Goal: Task Accomplishment & Management: Use online tool/utility

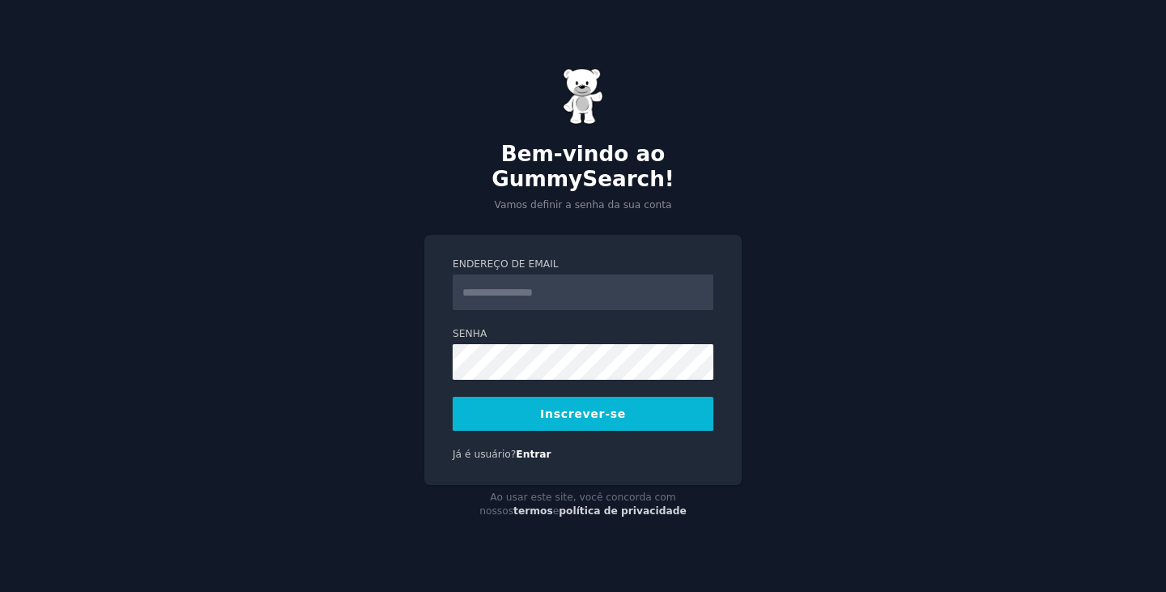
click at [534, 277] on input "Endereço de email" at bounding box center [583, 292] width 261 height 36
paste input "**********"
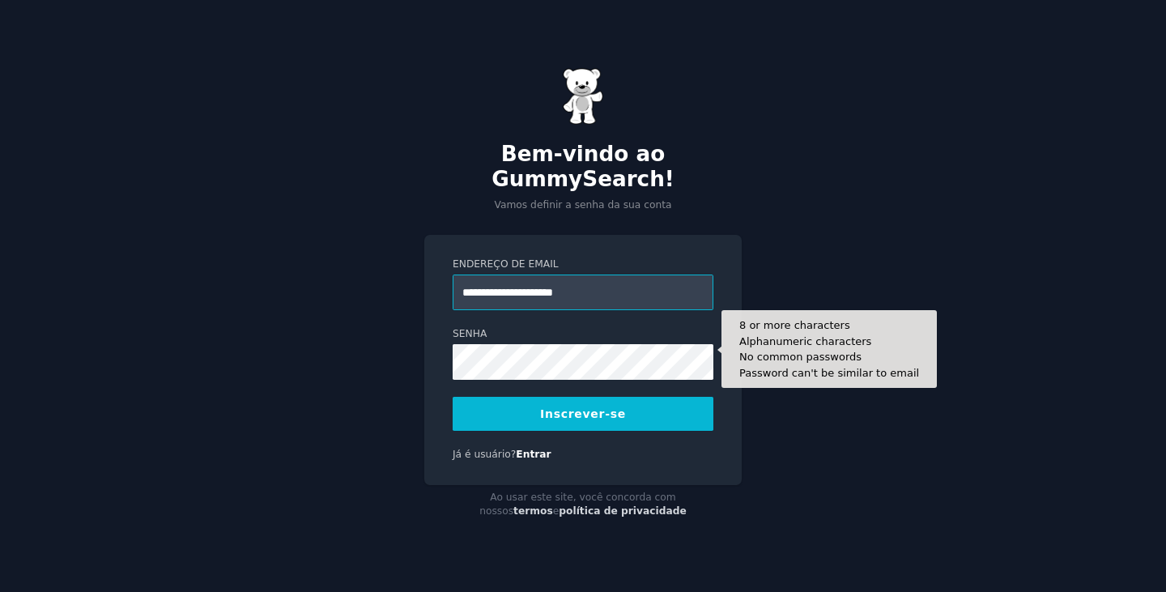
type input "**********"
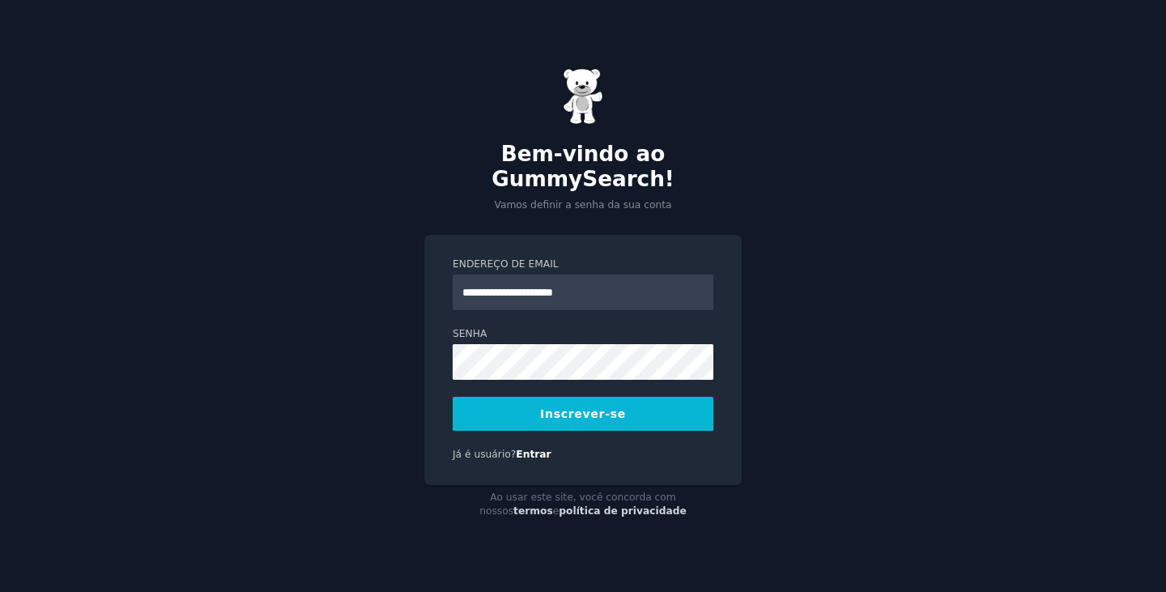
click at [515, 404] on button "Inscrever-se" at bounding box center [583, 414] width 261 height 34
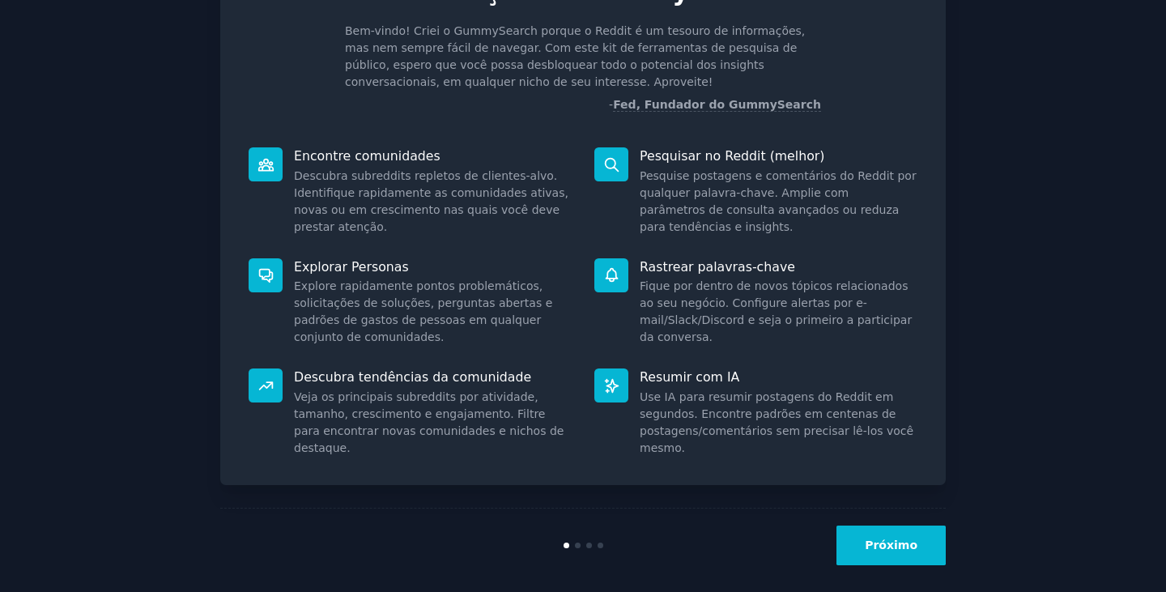
scroll to position [110, 0]
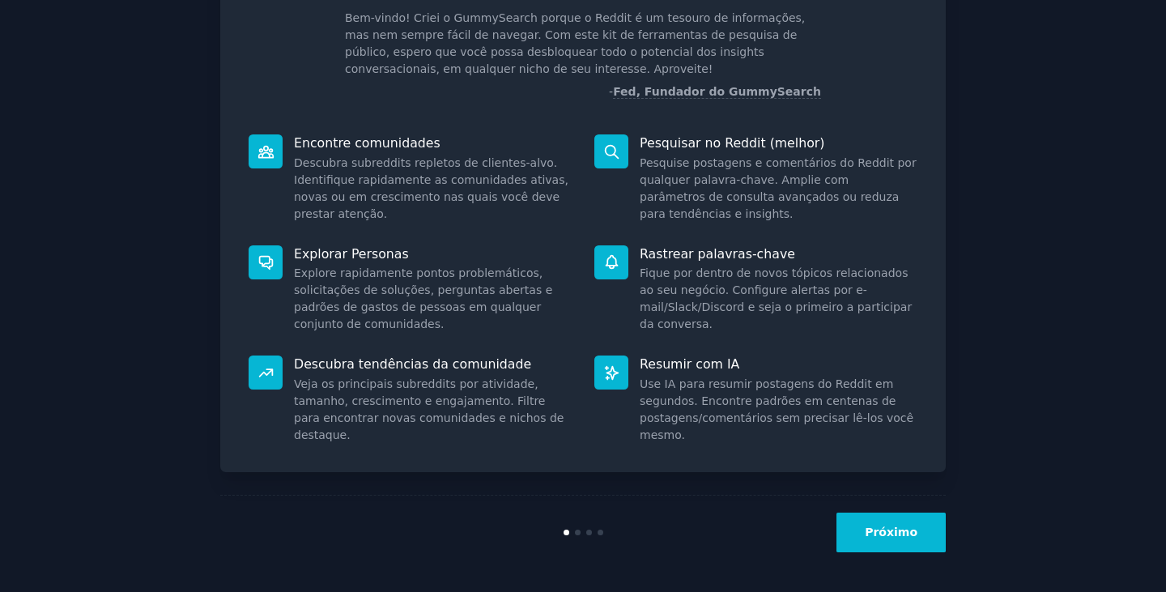
click at [891, 538] on font "Próximo" at bounding box center [891, 532] width 53 height 13
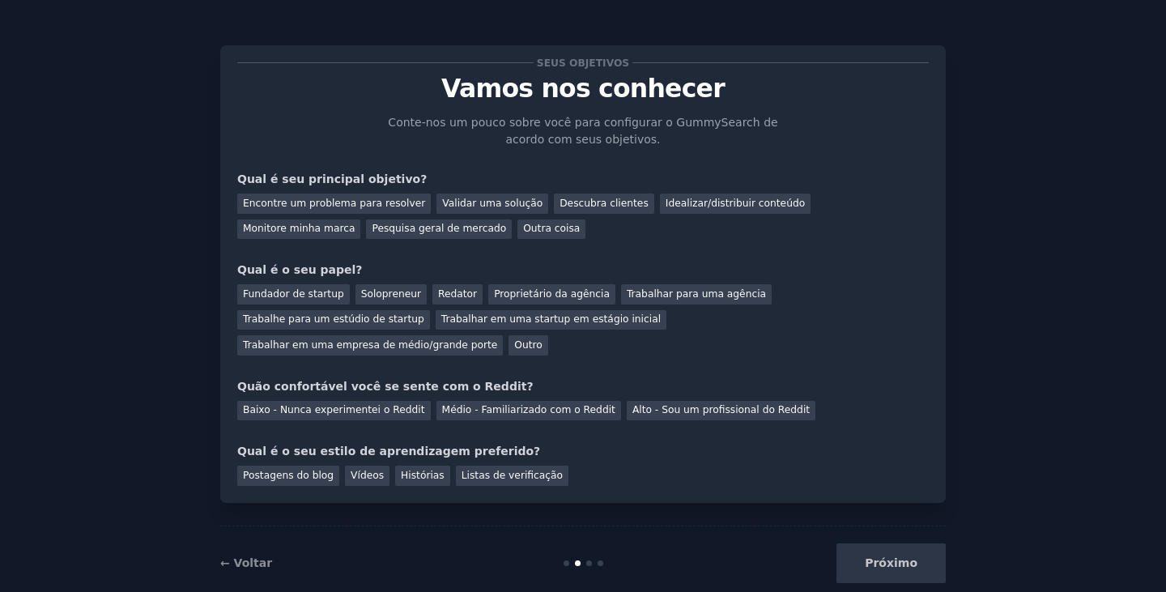
click at [891, 543] on div "Próximo" at bounding box center [825, 563] width 242 height 40
click at [364, 198] on font "Encontre um problema para resolver" at bounding box center [334, 203] width 182 height 11
click at [921, 551] on div "Próximo" at bounding box center [825, 563] width 242 height 40
click at [542, 339] on font "Outro" at bounding box center [528, 344] width 28 height 11
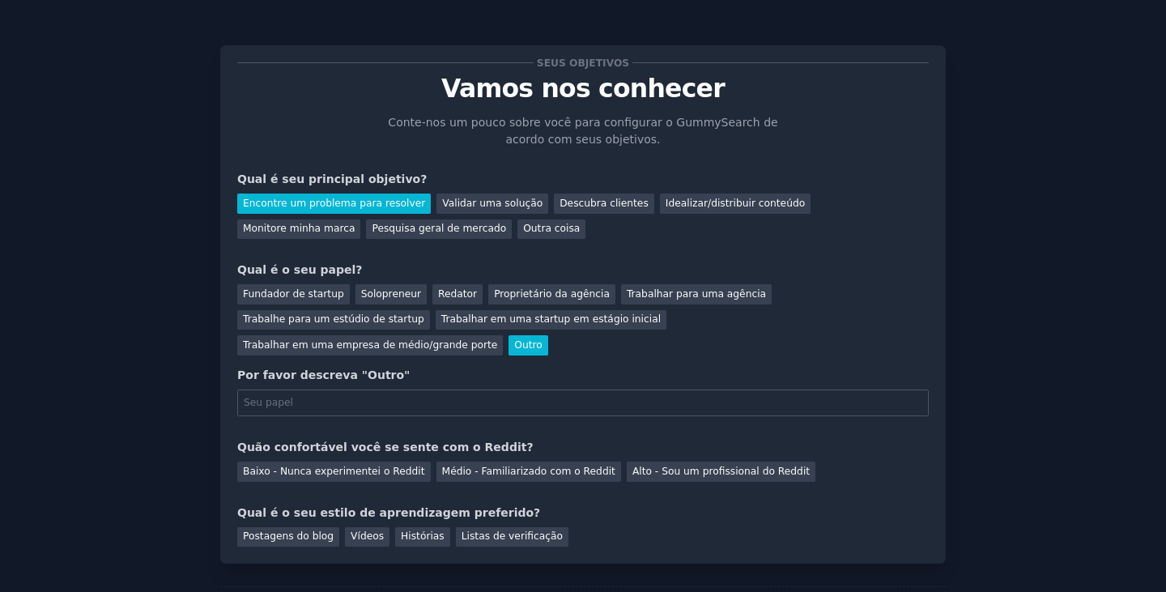
click at [547, 335] on div "Outro" at bounding box center [528, 345] width 39 height 20
click at [374, 291] on font "Solopreneur" at bounding box center [391, 293] width 60 height 11
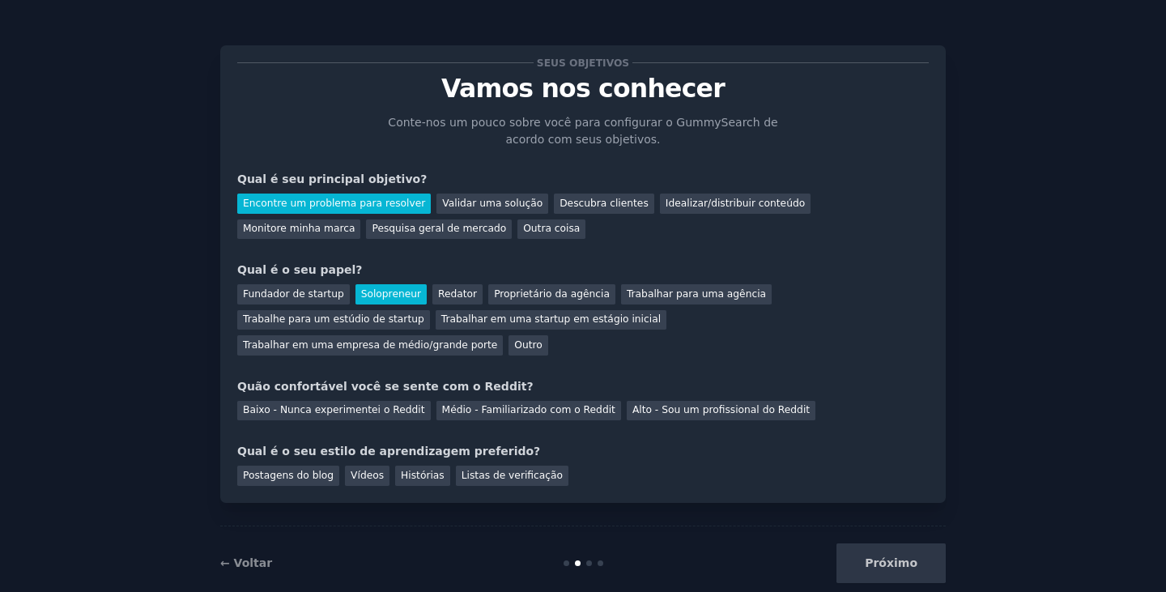
click at [902, 543] on div "Próximo" at bounding box center [825, 563] width 242 height 40
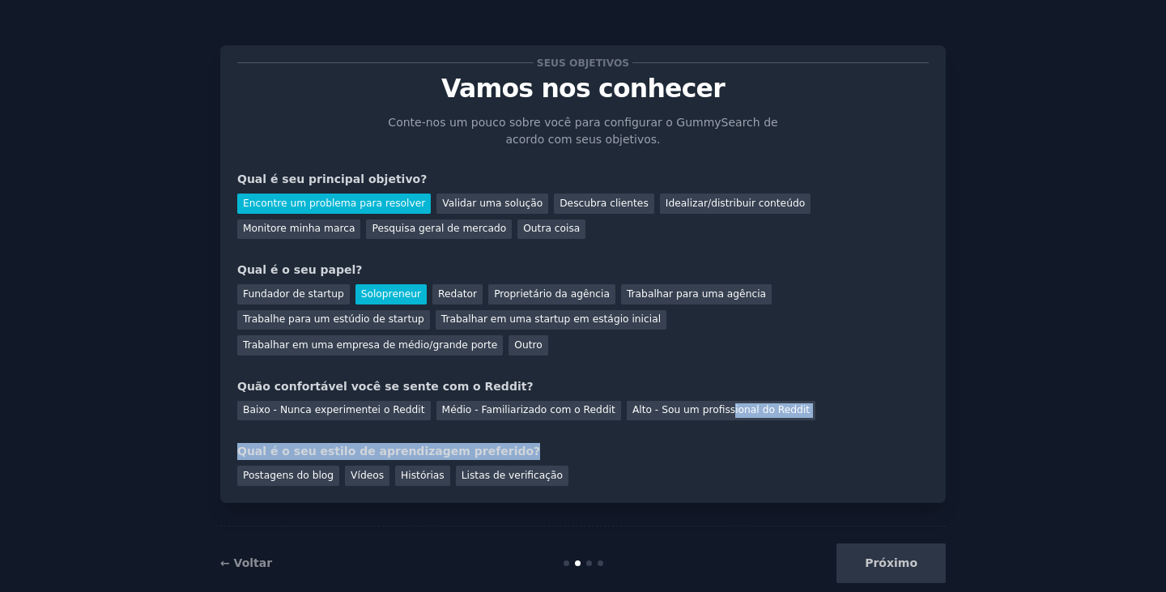
drag, startPoint x: 685, startPoint y: 386, endPoint x: 504, endPoint y: 428, distance: 186.2
click at [571, 428] on div "Seus objetivos Vamos nos conhecer Conte-nos um pouco sobre você para configurar…" at bounding box center [582, 273] width 691 height 423
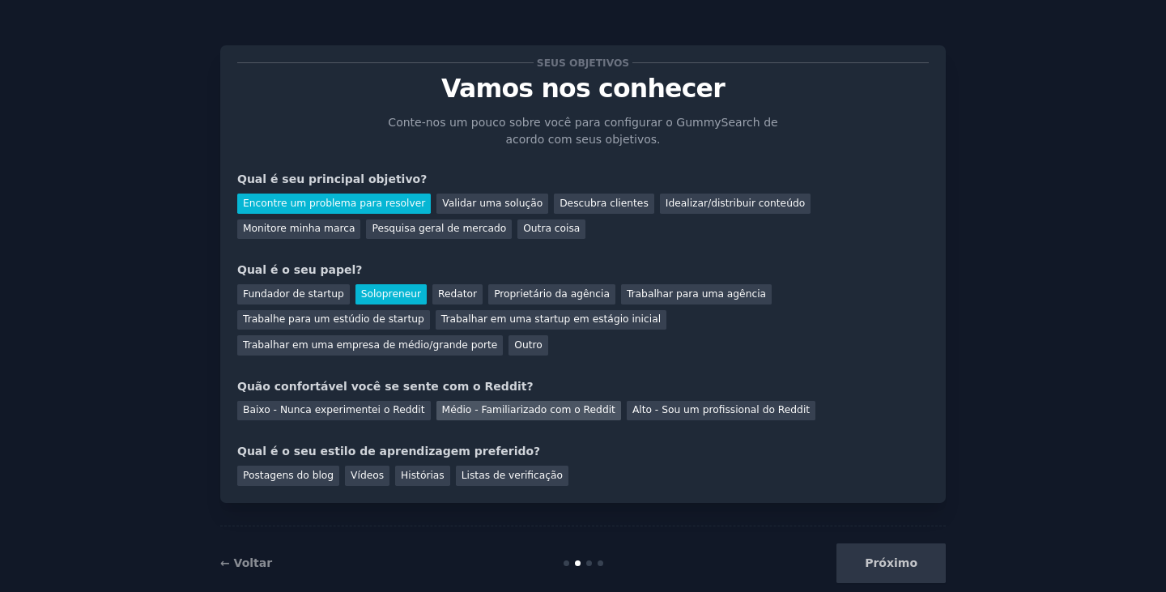
click at [463, 401] on div "Médio - Familiarizado com o Reddit" at bounding box center [528, 411] width 185 height 20
drag, startPoint x: 356, startPoint y: 455, endPoint x: 414, endPoint y: 442, distance: 58.9
click at [357, 470] on font "Vídeos" at bounding box center [367, 475] width 33 height 11
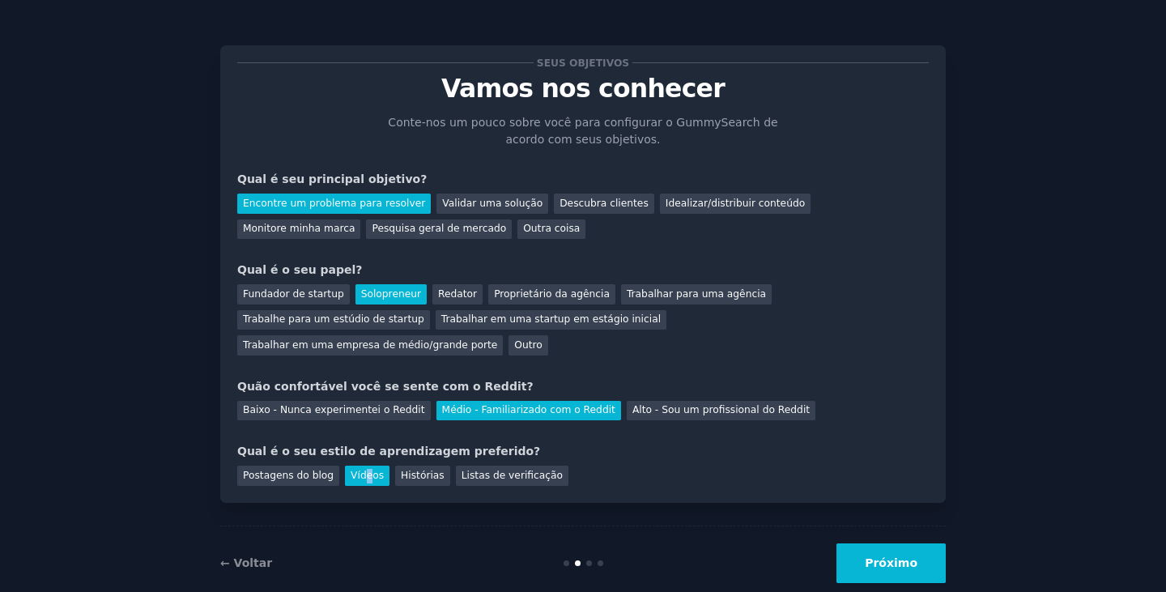
click at [869, 543] on button "Próximo" at bounding box center [890, 563] width 109 height 40
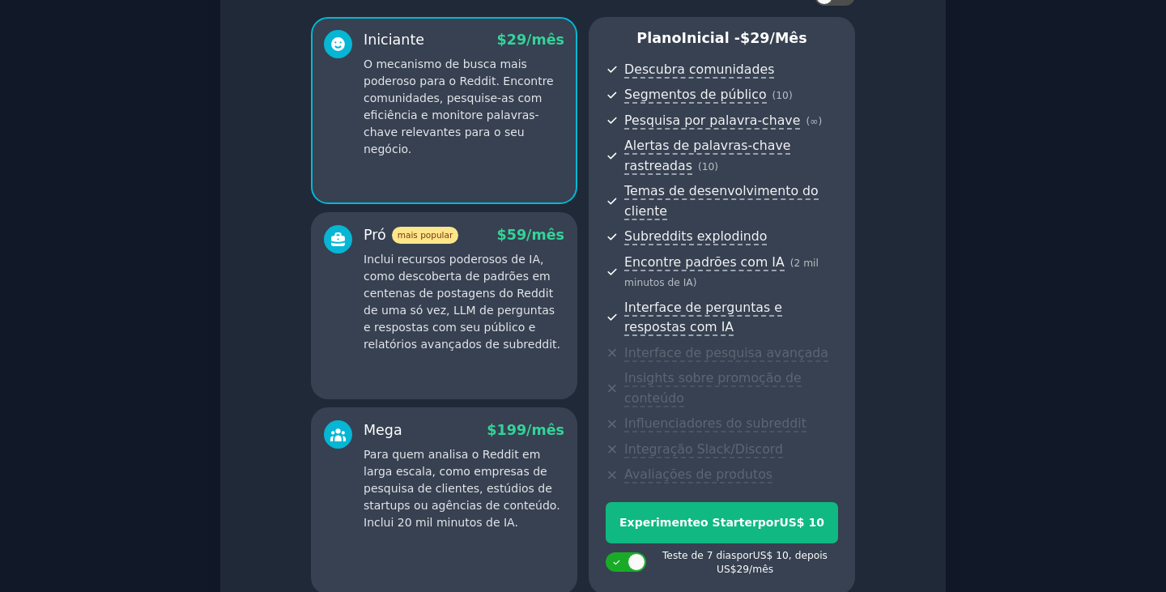
scroll to position [243, 0]
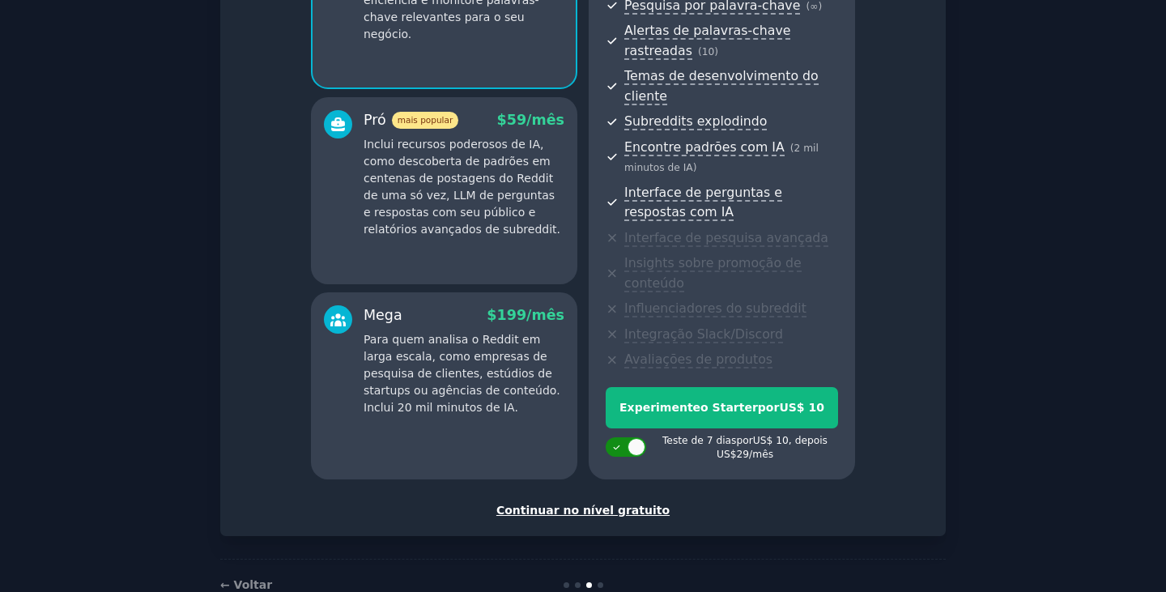
click at [623, 437] on div at bounding box center [626, 446] width 40 height 19
checkbox input "false"
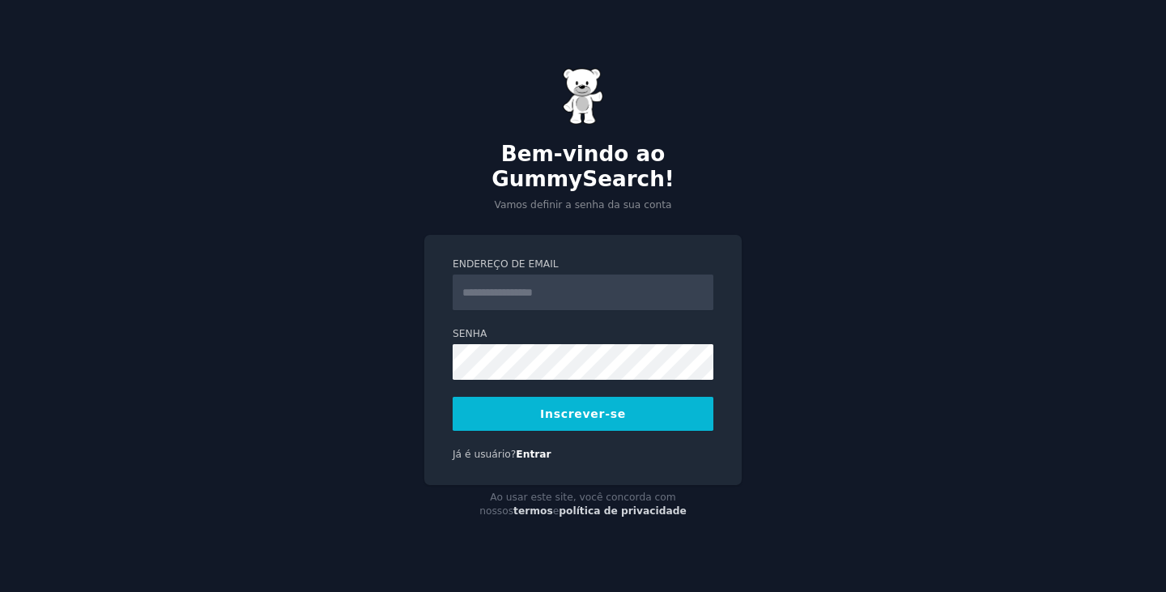
click at [481, 278] on input "Endereço de email" at bounding box center [583, 292] width 261 height 36
click at [496, 274] on input "Endereço de email" at bounding box center [583, 292] width 261 height 36
click at [496, 168] on font "Bem-vindo ao GummySearch!" at bounding box center [582, 167] width 183 height 50
drag, startPoint x: 592, startPoint y: 128, endPoint x: 581, endPoint y: 115, distance: 17.2
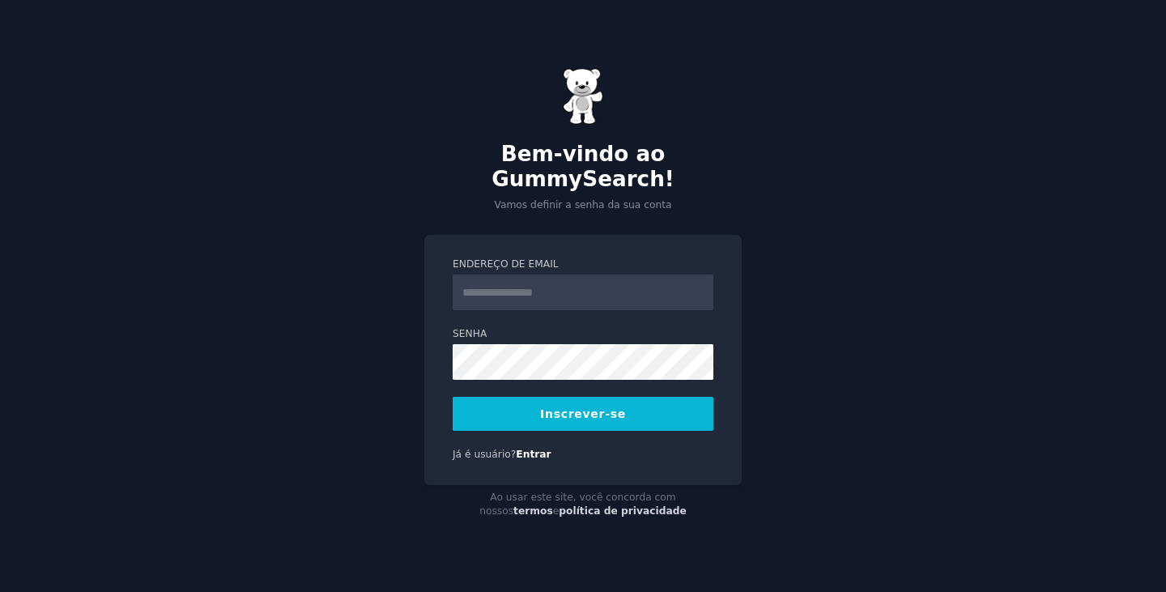
click at [592, 125] on img at bounding box center [583, 96] width 40 height 57
click at [504, 279] on input "Endereço de email" at bounding box center [583, 292] width 261 height 36
type input "**********"
click at [568, 407] on font "Inscrever-se" at bounding box center [583, 413] width 86 height 13
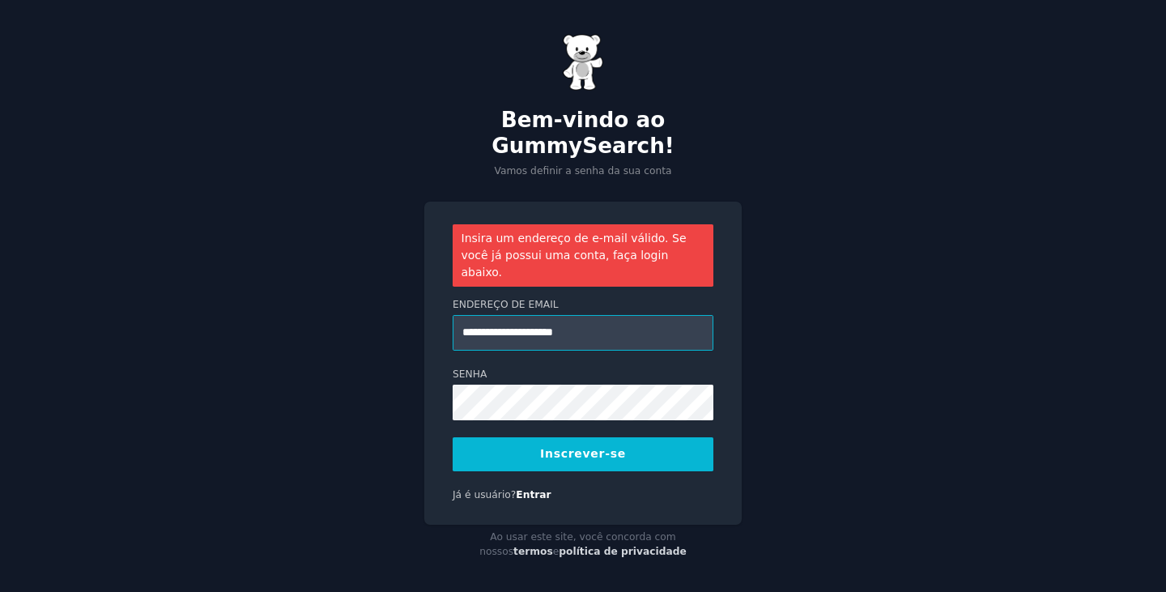
drag, startPoint x: 601, startPoint y: 315, endPoint x: 385, endPoint y: 315, distance: 216.2
click at [385, 315] on div "**********" at bounding box center [583, 299] width 1166 height 598
click at [574, 447] on font "Inscrever-se" at bounding box center [583, 453] width 86 height 13
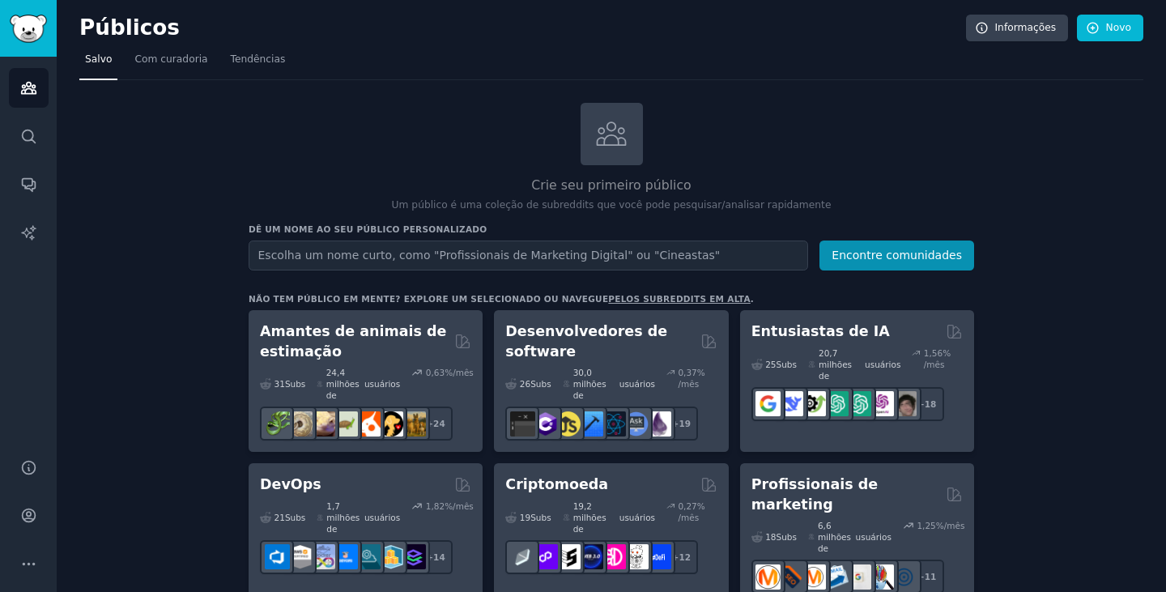
click at [508, 256] on input "text" at bounding box center [529, 255] width 560 height 30
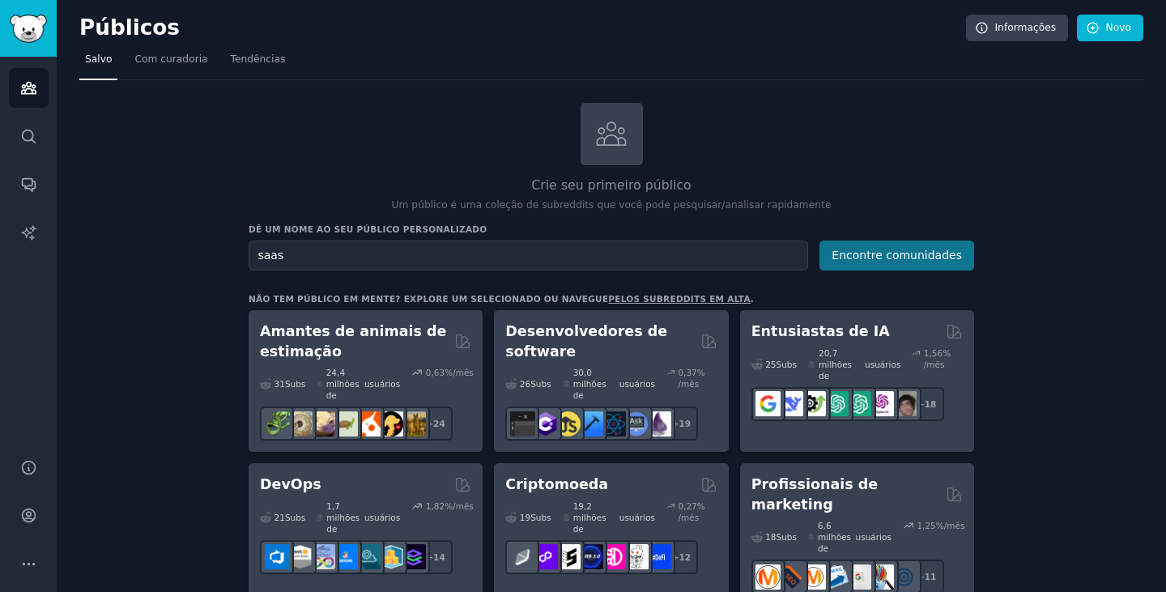
type input "saas"
click at [866, 260] on font "Encontre comunidades" at bounding box center [897, 255] width 130 height 13
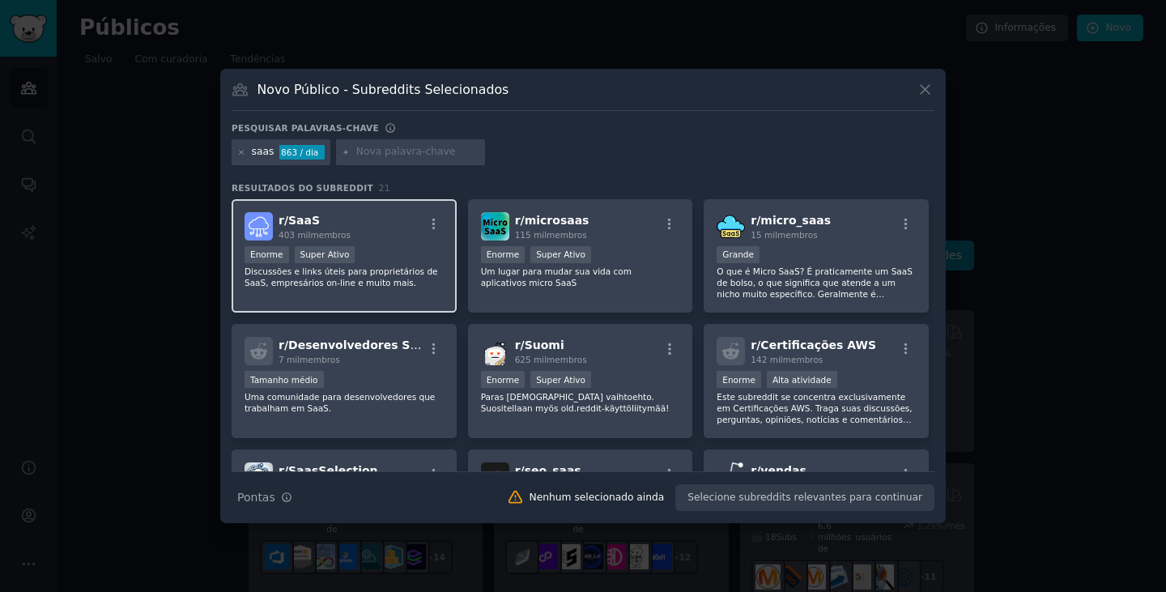
click at [377, 223] on div "r/ SaaS 403 mil membros" at bounding box center [344, 226] width 199 height 28
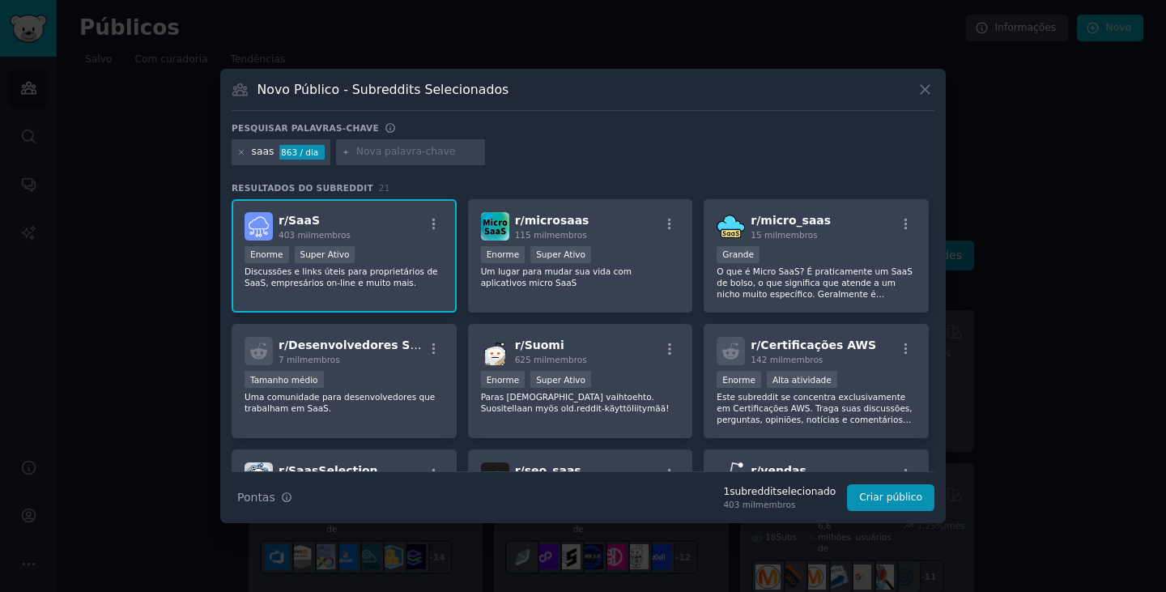
click at [377, 223] on div "r/ SaaS 403 mil membros" at bounding box center [344, 226] width 199 height 28
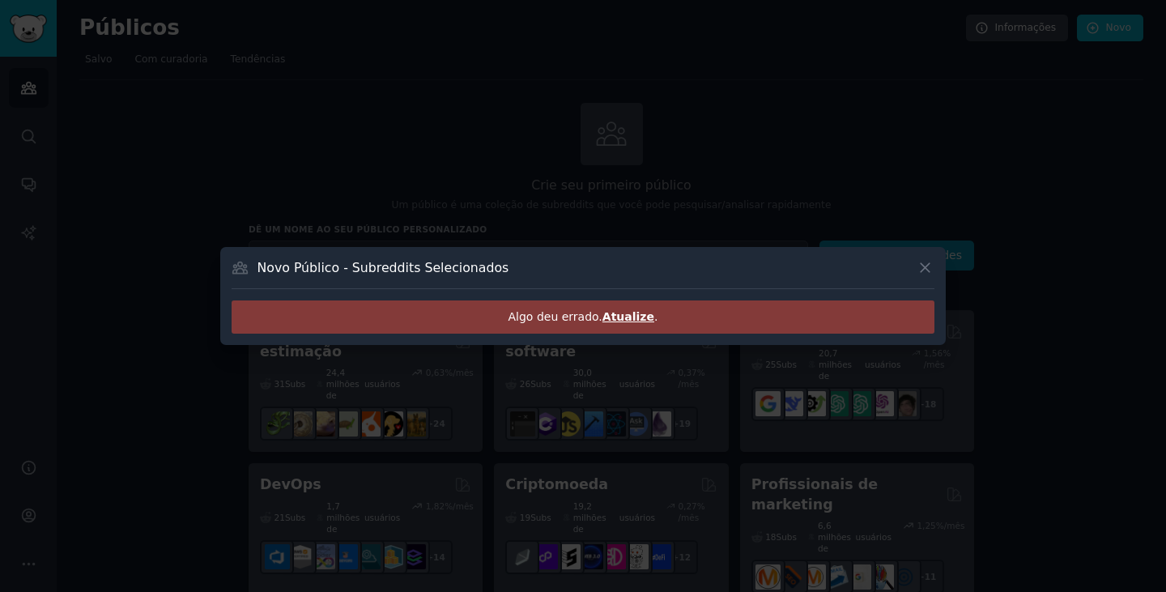
click at [620, 323] on font "Atualize" at bounding box center [628, 316] width 52 height 13
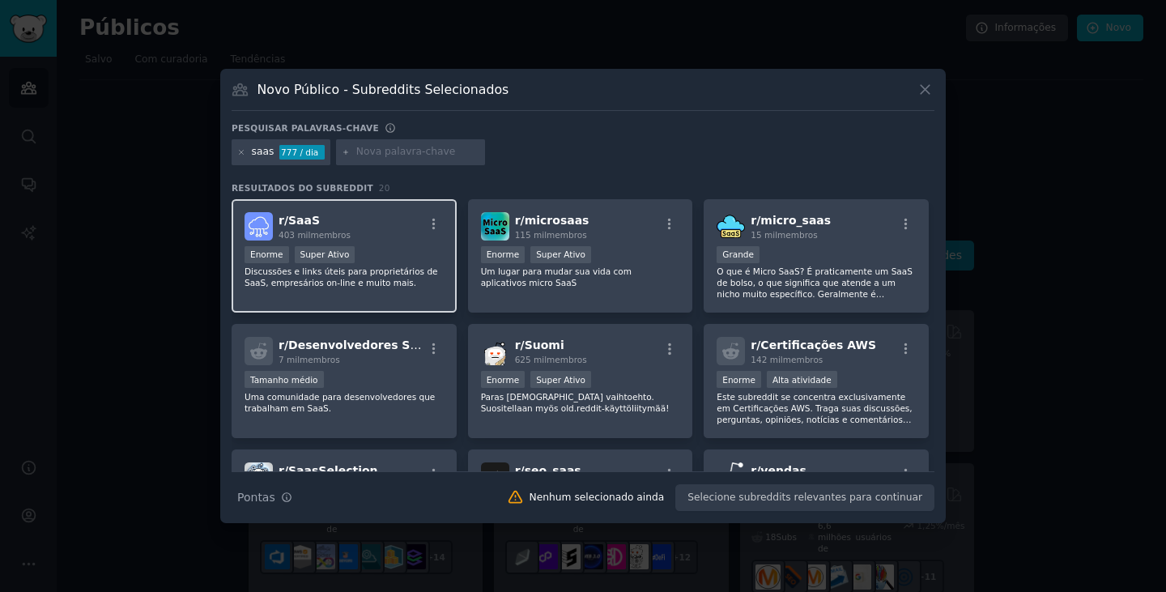
click at [382, 232] on div "r/ SaaS 403 mil membros" at bounding box center [344, 226] width 199 height 28
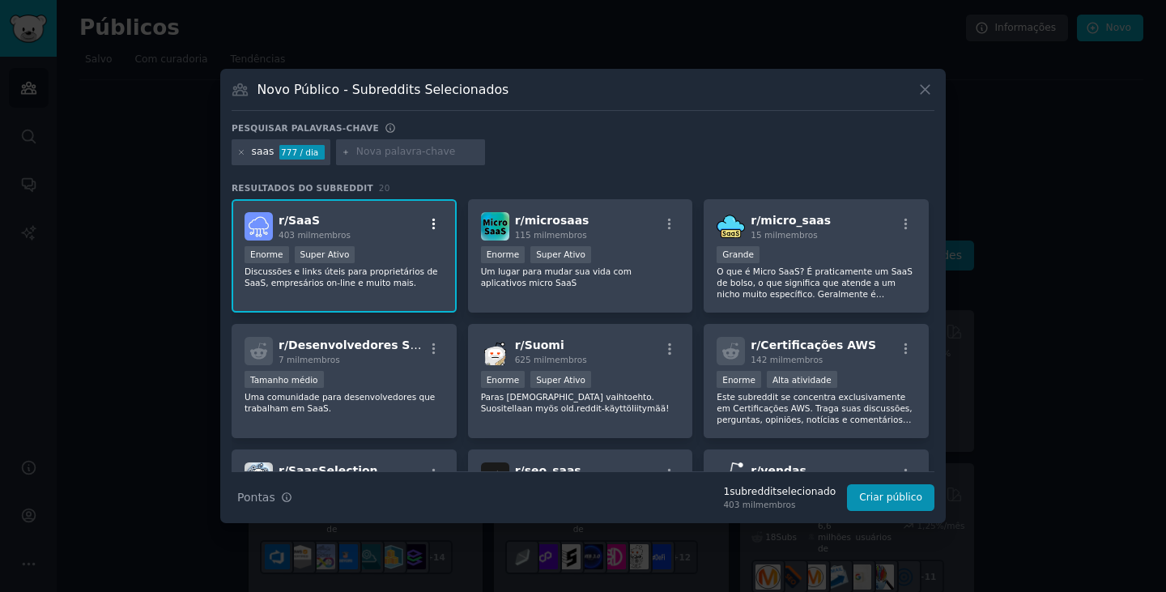
click at [428, 223] on icon "button" at bounding box center [434, 224] width 15 height 15
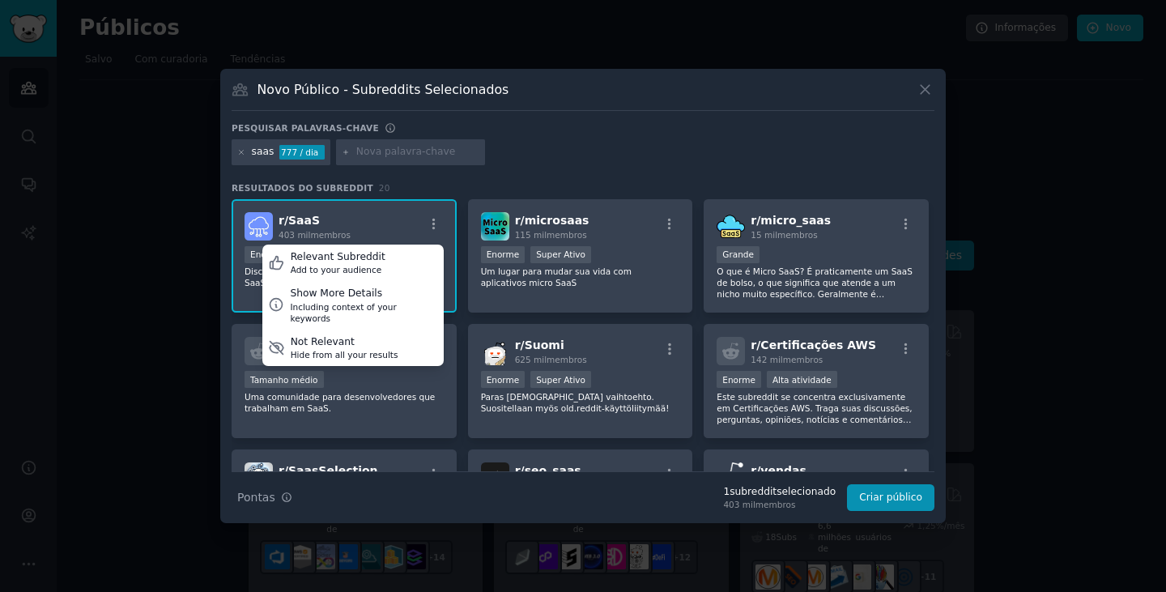
click at [389, 198] on div "Resultados do Subreddit 20 r/ SaaS 403 mil membros Relevant Subreddit Add to yo…" at bounding box center [583, 326] width 703 height 289
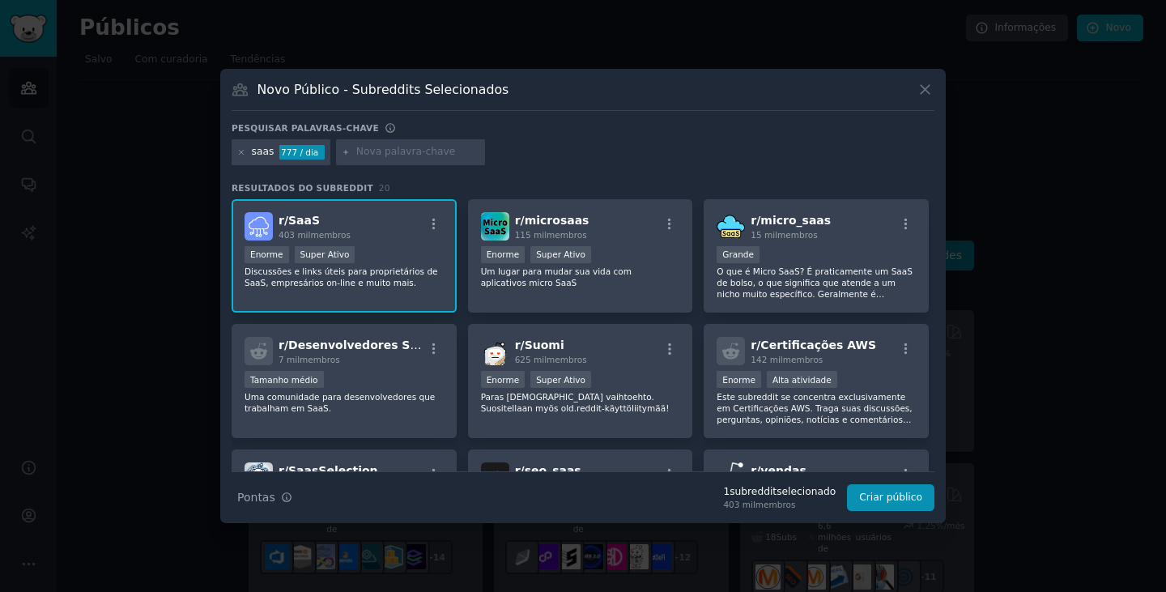
click at [563, 147] on div "saas 777 / dia" at bounding box center [583, 155] width 703 height 32
click at [917, 87] on icon at bounding box center [925, 89] width 17 height 17
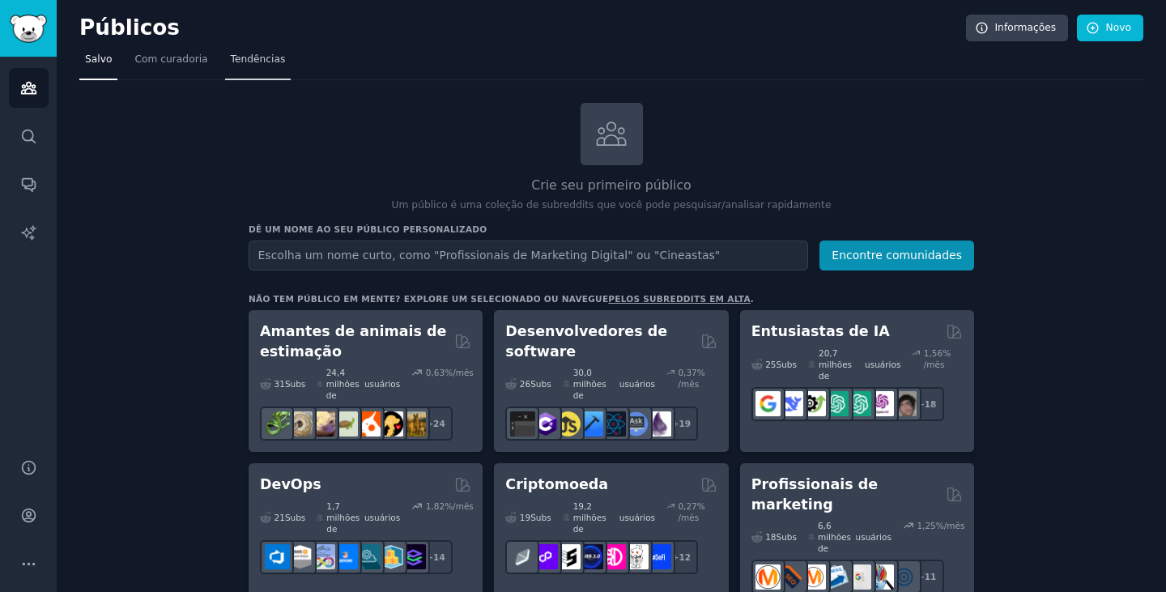
click at [263, 67] on link "Tendências" at bounding box center [258, 63] width 66 height 33
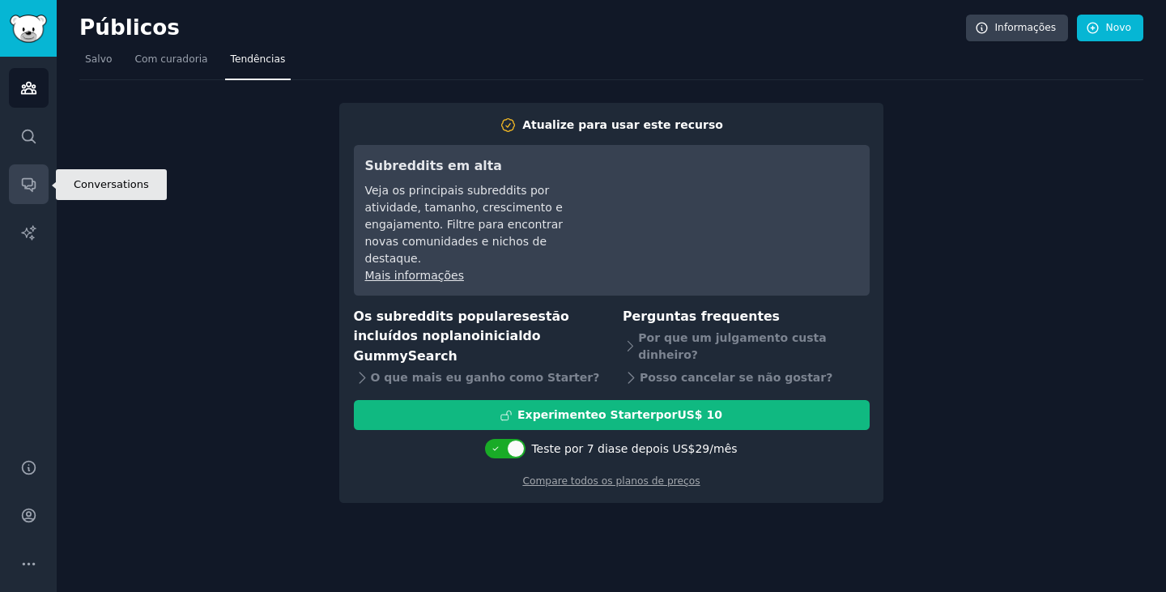
click at [43, 180] on link "Conversas" at bounding box center [29, 184] width 40 height 40
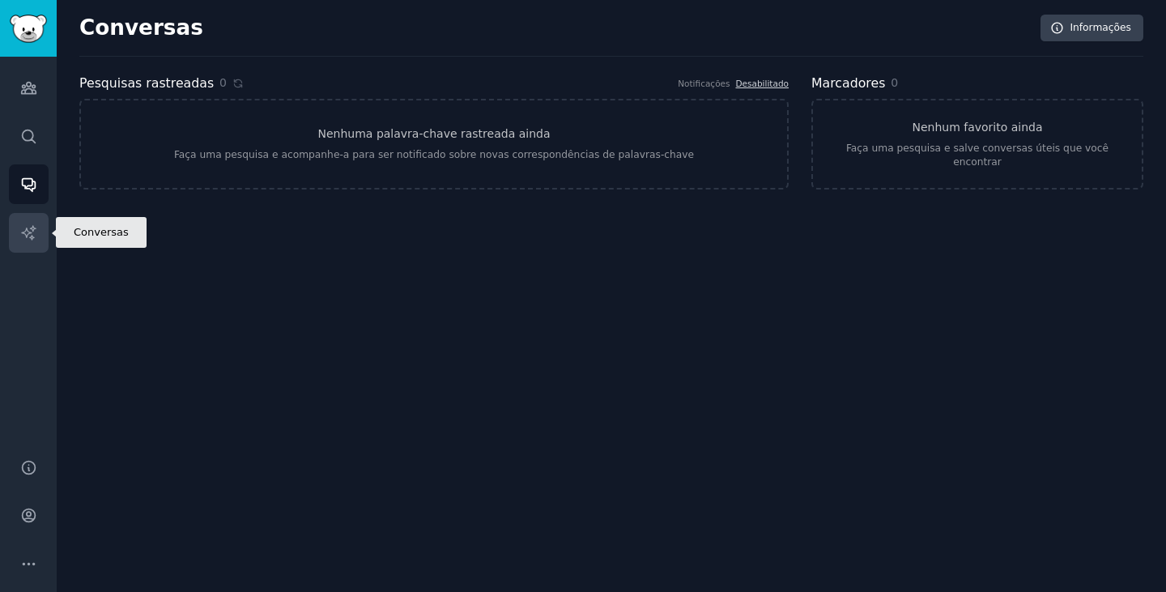
click at [39, 223] on link "Relatórios de IA" at bounding box center [29, 233] width 40 height 40
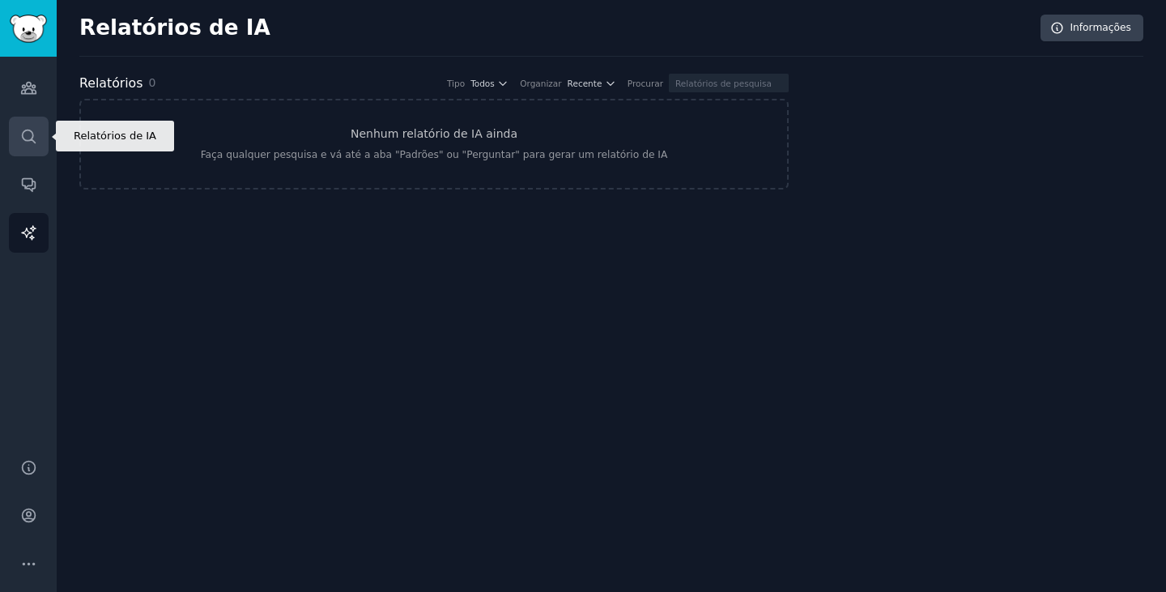
click at [32, 147] on link "Procurar" at bounding box center [29, 137] width 40 height 40
